Goal: Task Accomplishment & Management: Complete application form

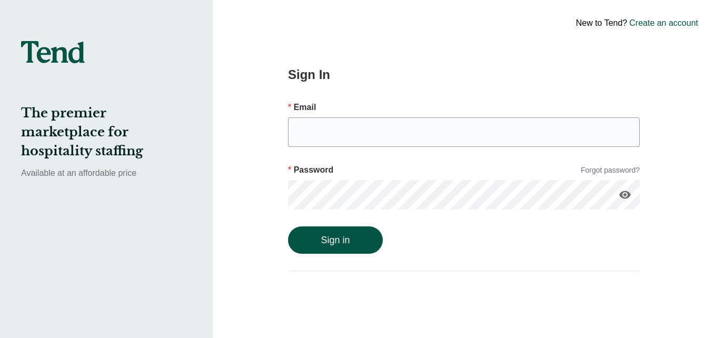
click at [659, 24] on link "Create an account" at bounding box center [663, 23] width 69 height 13
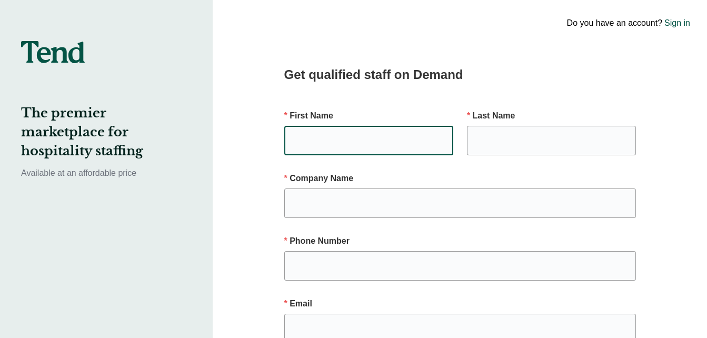
click at [371, 129] on input "text" at bounding box center [368, 140] width 169 height 29
type input "Ruby"
type input "[PERSON_NAME]"
type input "5622300506"
type input "[PERSON_NAME][EMAIL_ADDRESS][DOMAIN_NAME]"
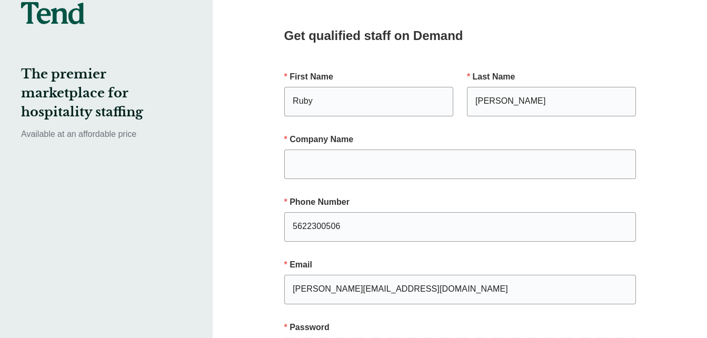
scroll to position [38, 0]
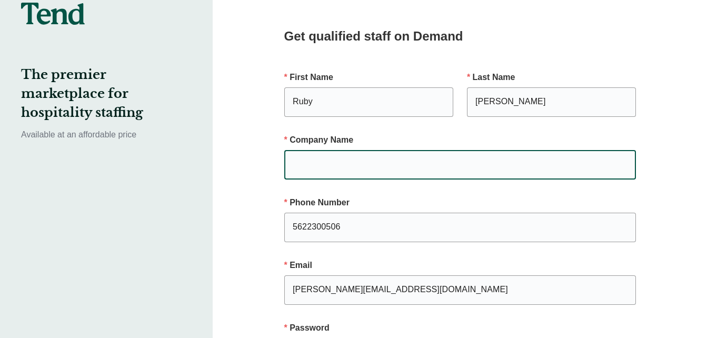
click at [326, 166] on input "text" at bounding box center [460, 164] width 352 height 29
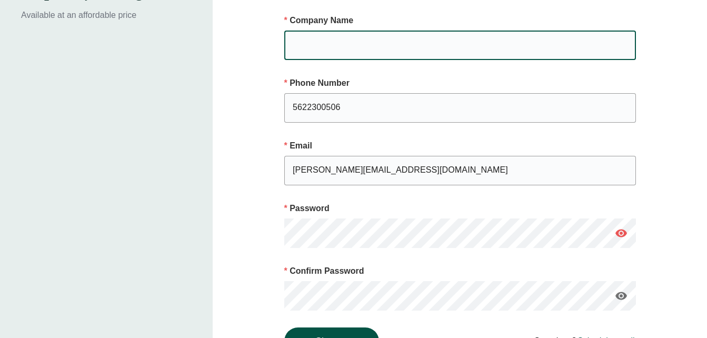
scroll to position [158, 0]
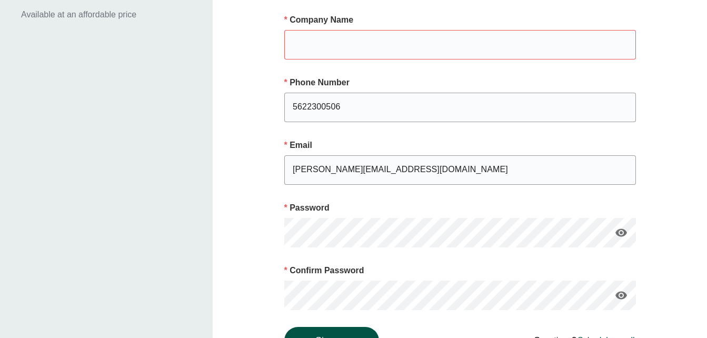
click at [619, 232] on icon "visibility" at bounding box center [621, 232] width 13 height 13
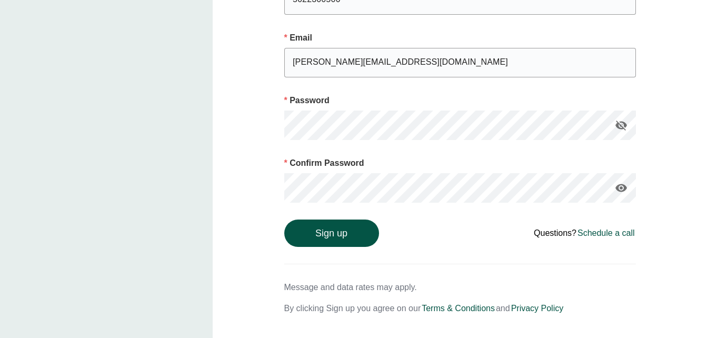
scroll to position [267, 0]
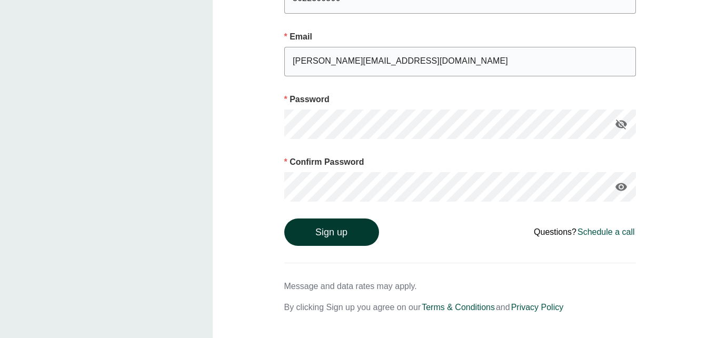
click at [352, 244] on button "Sign up" at bounding box center [331, 231] width 95 height 27
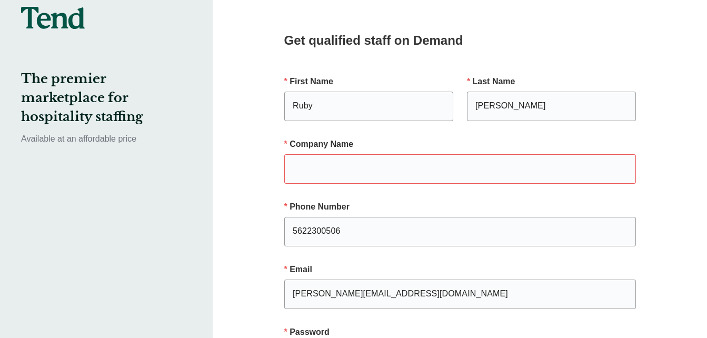
scroll to position [0, 0]
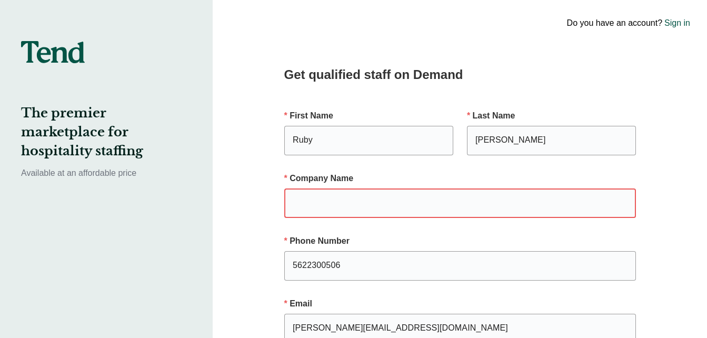
click at [334, 203] on input "text" at bounding box center [460, 202] width 352 height 29
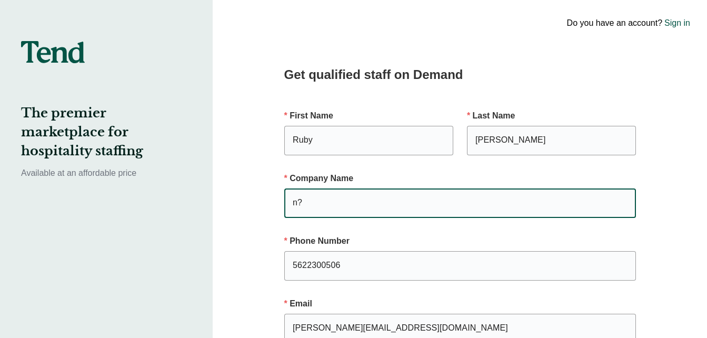
type input "n"
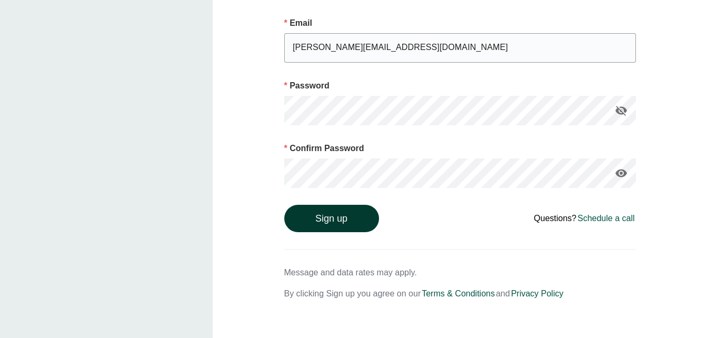
scroll to position [283, 0]
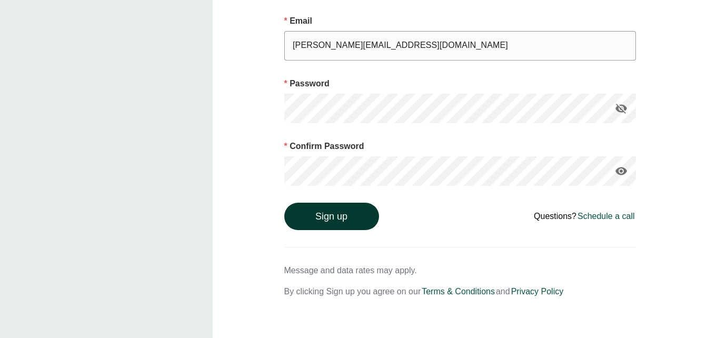
type input "N/A"
click at [330, 219] on button "Sign up" at bounding box center [331, 216] width 95 height 27
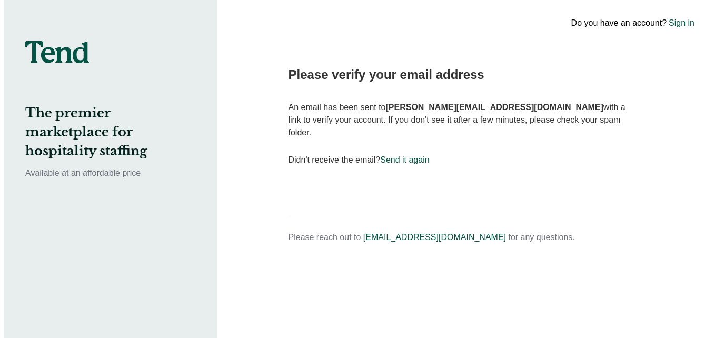
scroll to position [0, 0]
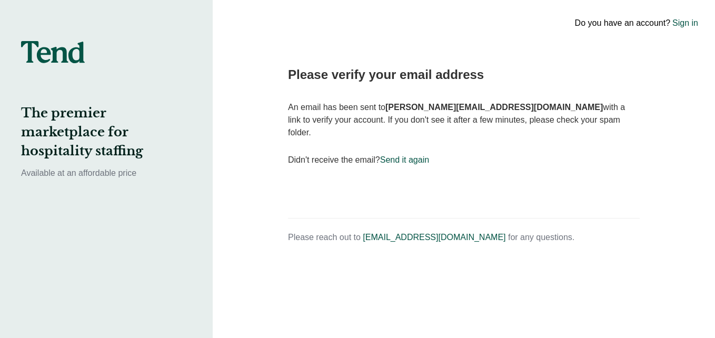
click at [404, 155] on link "Send it again" at bounding box center [404, 159] width 49 height 9
